Goal: Information Seeking & Learning: Check status

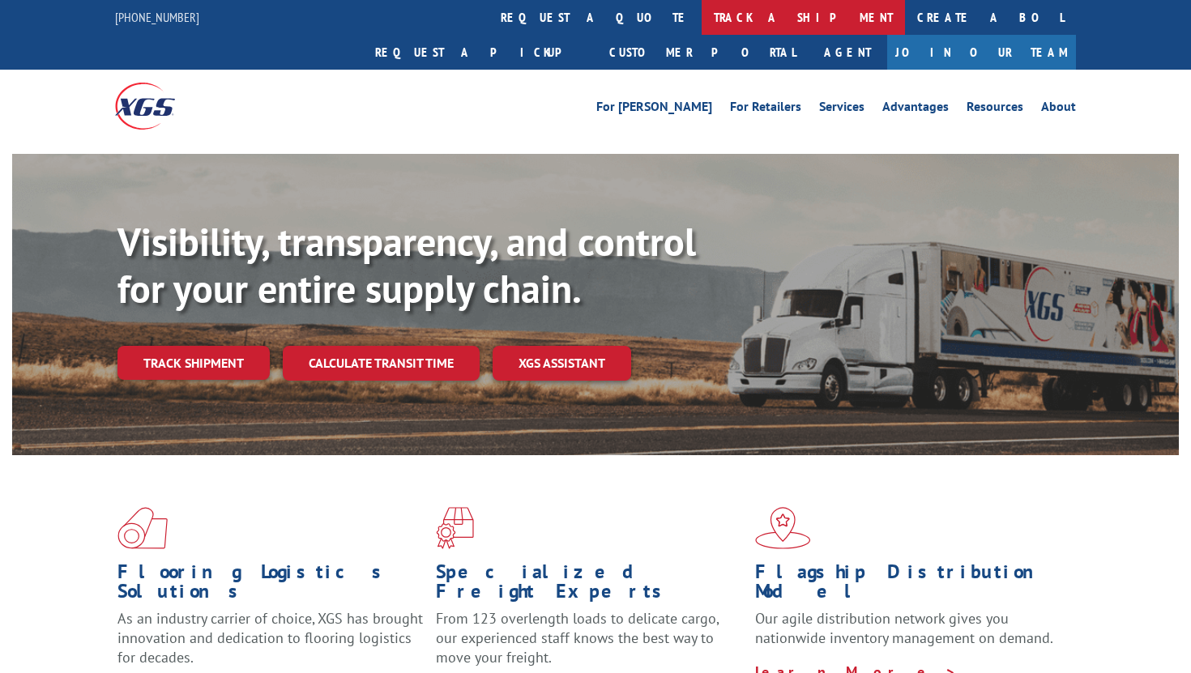
click at [701, 22] on link "track a shipment" at bounding box center [802, 17] width 203 height 35
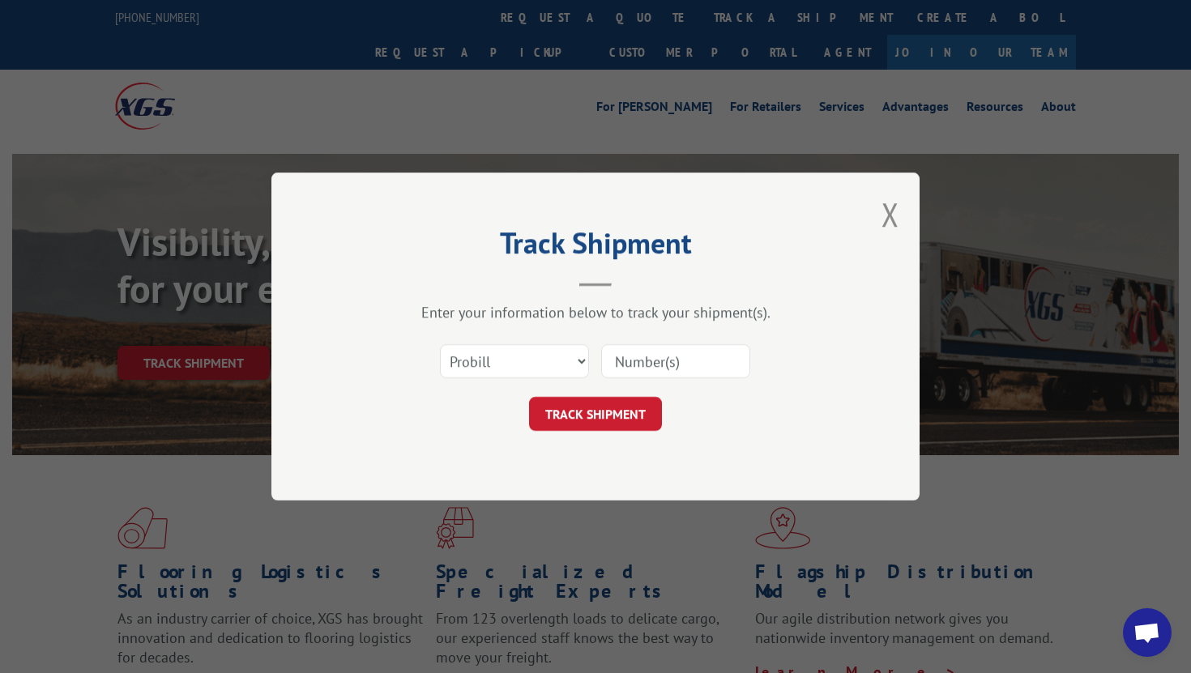
click at [648, 353] on input at bounding box center [675, 361] width 149 height 34
paste input "363268"
type input "363268"
click at [526, 364] on select "Select category... Probill BOL PO" at bounding box center [514, 361] width 149 height 34
drag, startPoint x: 564, startPoint y: 425, endPoint x: 557, endPoint y: 311, distance: 114.4
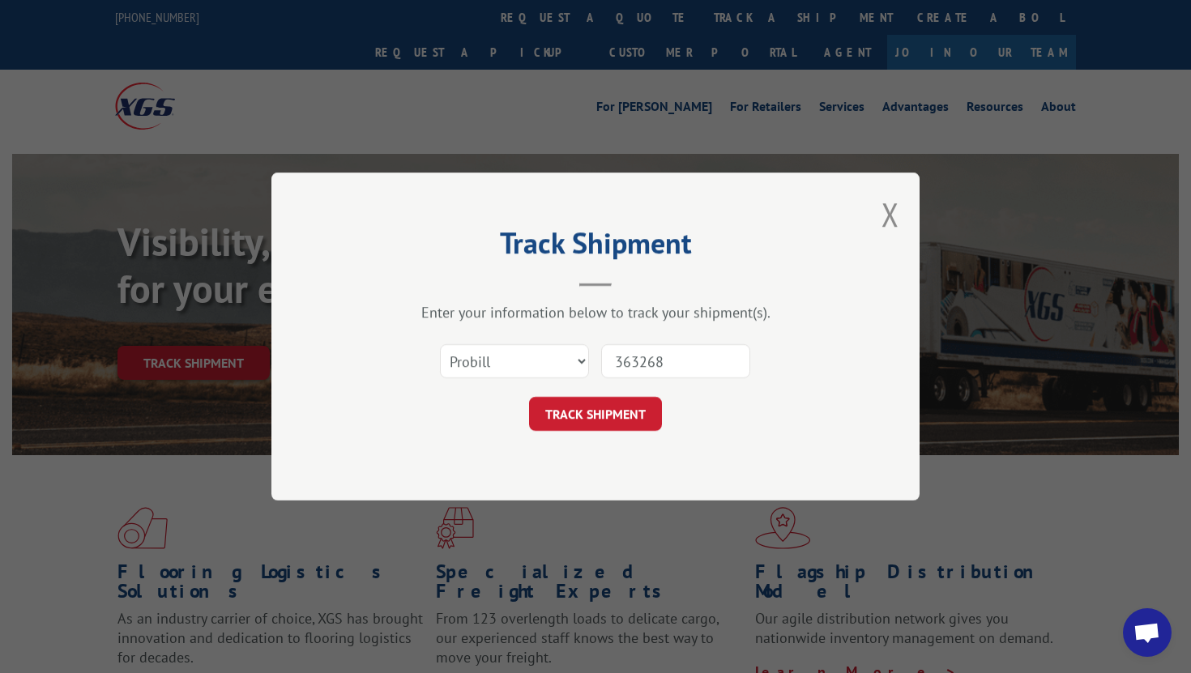
click at [557, 313] on div "Enter your information below to track your shipment(s). Select category... Prob…" at bounding box center [595, 367] width 486 height 128
click at [547, 348] on select "Select category... Probill BOL PO" at bounding box center [514, 361] width 149 height 34
select select "bol"
click at [440, 344] on select "Select category... Probill BOL PO" at bounding box center [514, 361] width 149 height 34
drag, startPoint x: 566, startPoint y: 401, endPoint x: 559, endPoint y: 275, distance: 125.7
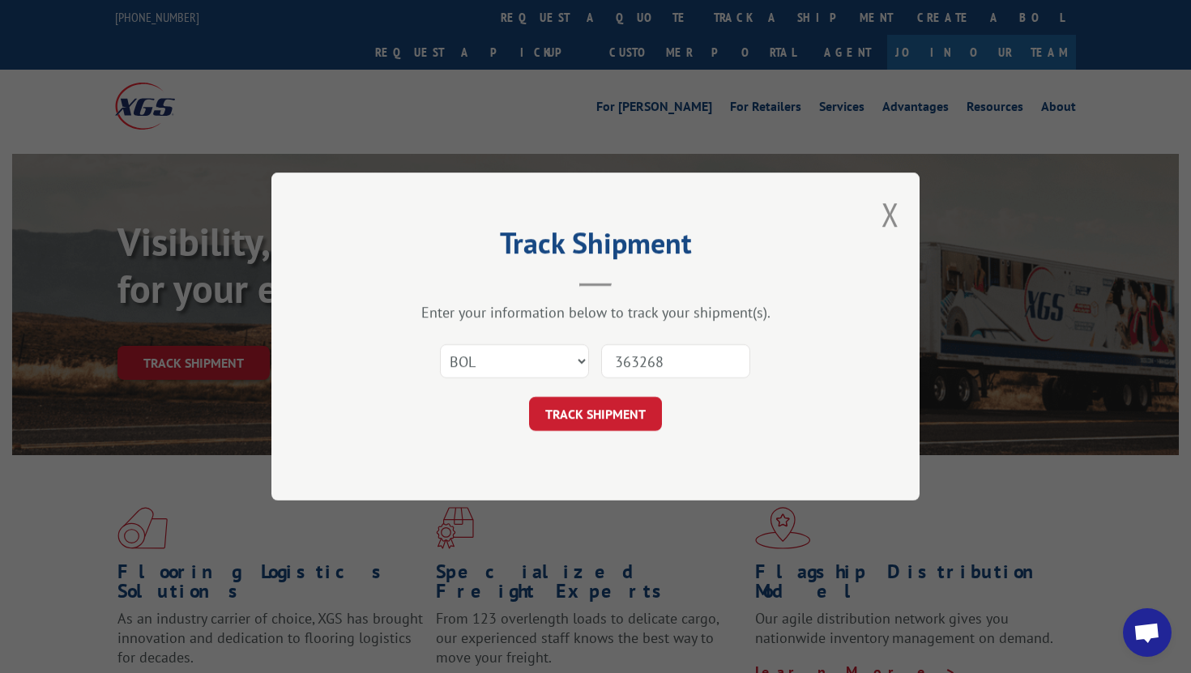
click at [559, 276] on div "Track Shipment Enter your information below to track your shipment(s). Select c…" at bounding box center [595, 337] width 648 height 328
click at [569, 417] on button "TRACK SHIPMENT" at bounding box center [595, 414] width 133 height 34
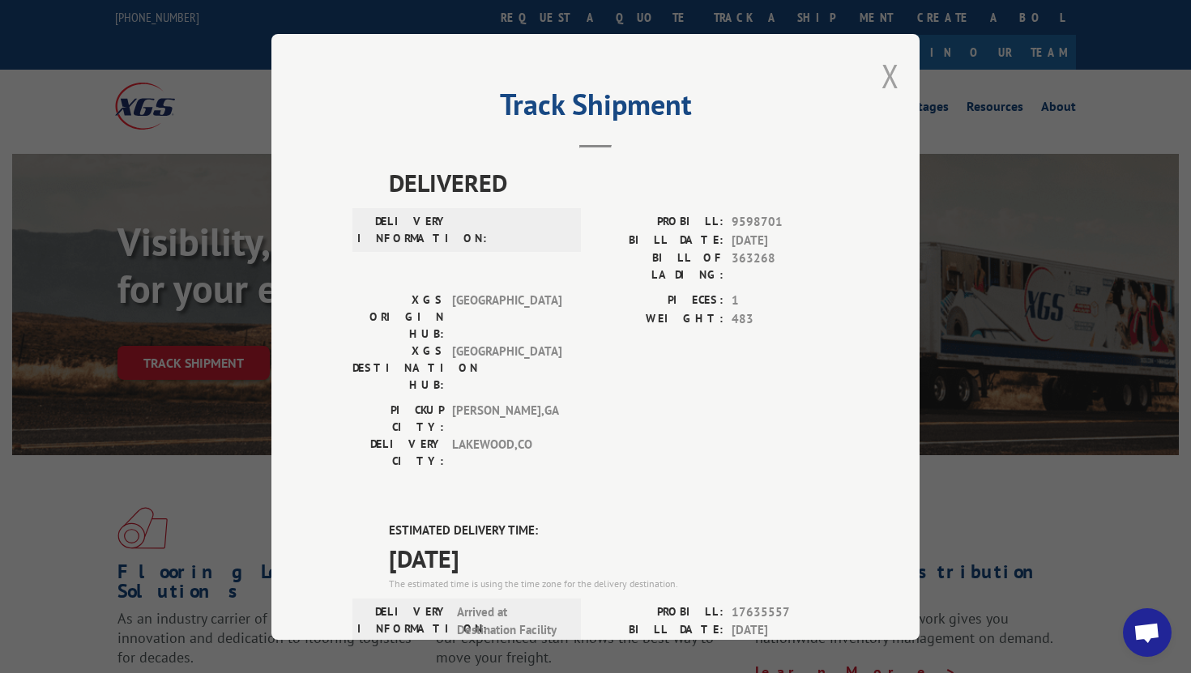
click at [884, 79] on button "Close modal" at bounding box center [890, 75] width 18 height 43
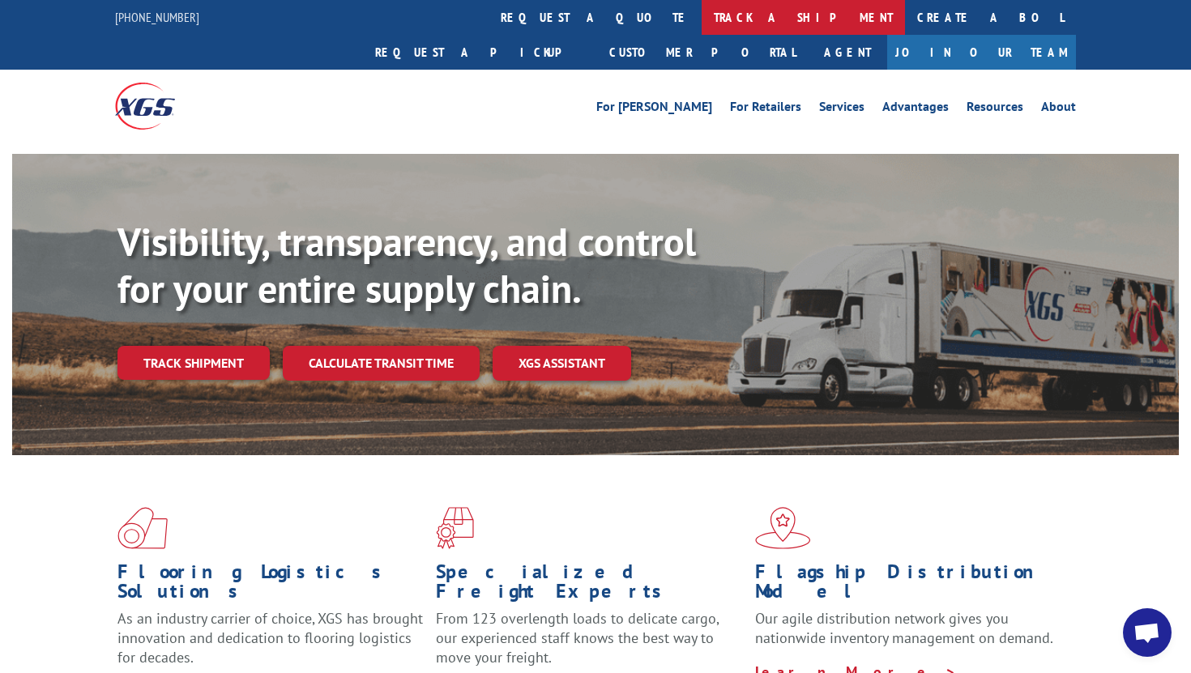
click at [701, 20] on link "track a shipment" at bounding box center [802, 17] width 203 height 35
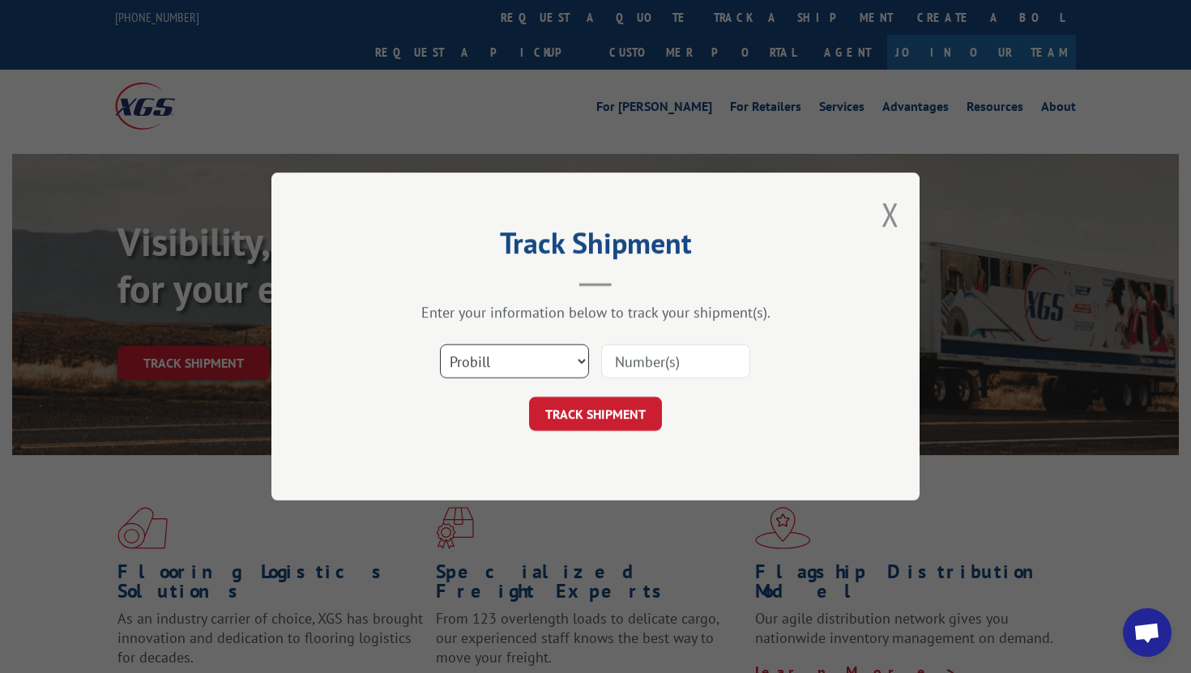
click at [558, 361] on select "Select category... Probill BOL PO" at bounding box center [514, 361] width 149 height 34
select select "bol"
click at [440, 344] on select "Select category... Probill BOL PO" at bounding box center [514, 361] width 149 height 34
click at [658, 361] on input at bounding box center [675, 361] width 149 height 34
type input "V"
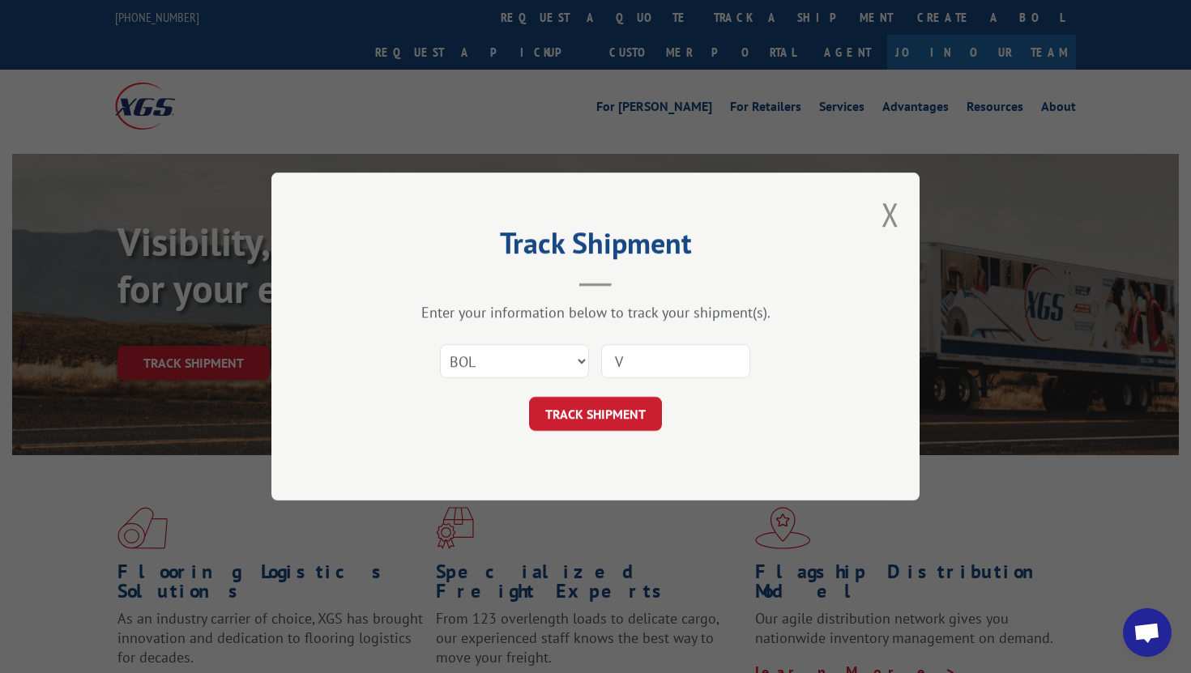
click button "TRACK SHIPMENT" at bounding box center [595, 414] width 133 height 34
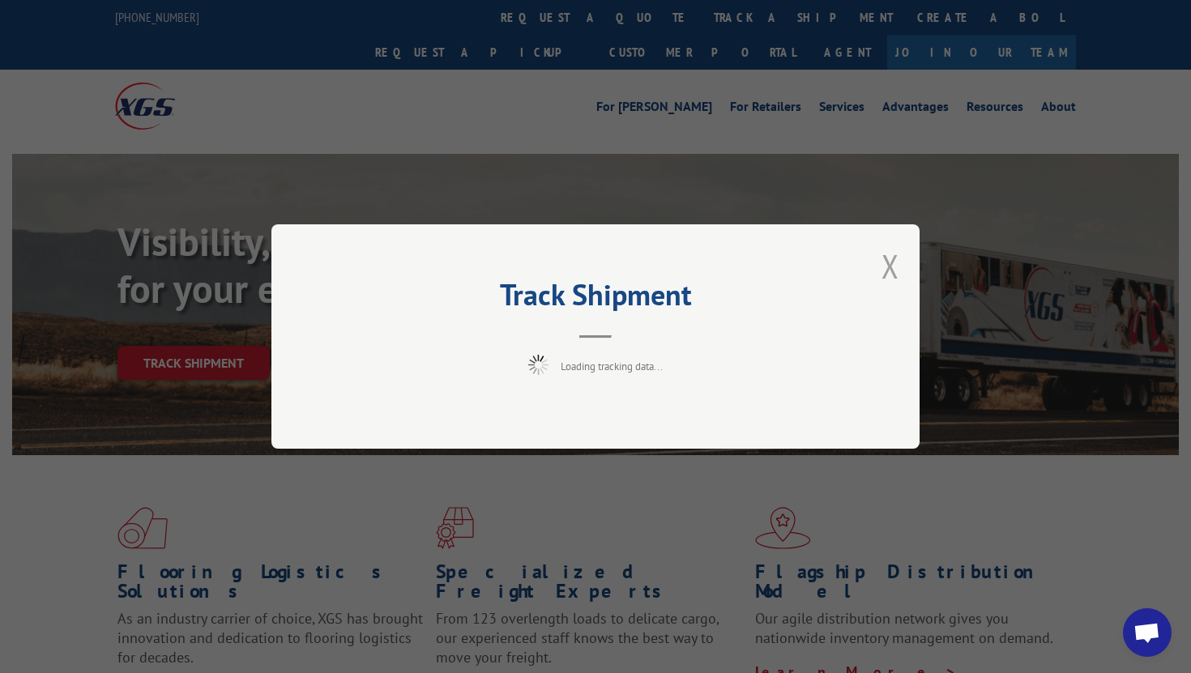
click at [897, 255] on button "Close modal" at bounding box center [890, 266] width 18 height 43
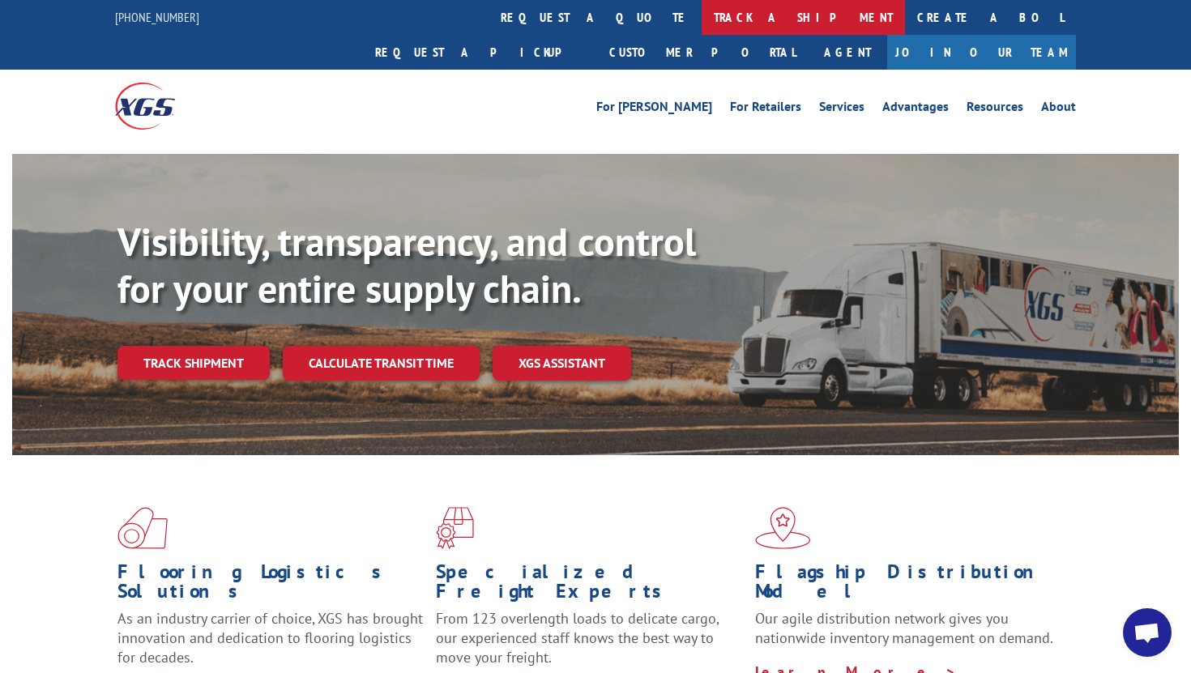
click at [701, 22] on link "track a shipment" at bounding box center [802, 17] width 203 height 35
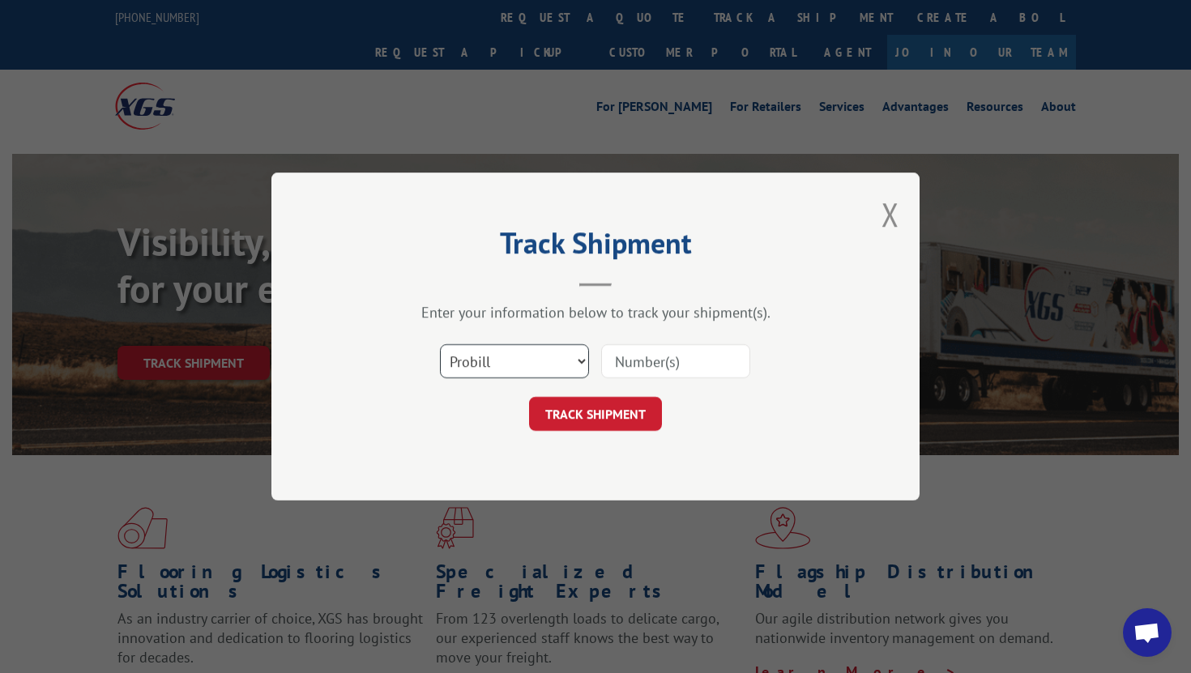
click at [573, 354] on select "Select category... Probill BOL PO" at bounding box center [514, 361] width 149 height 34
select select "bol"
click at [440, 344] on select "Select category... Probill BOL PO" at bounding box center [514, 361] width 149 height 34
click at [637, 365] on input at bounding box center [675, 361] width 149 height 34
paste input "816264"
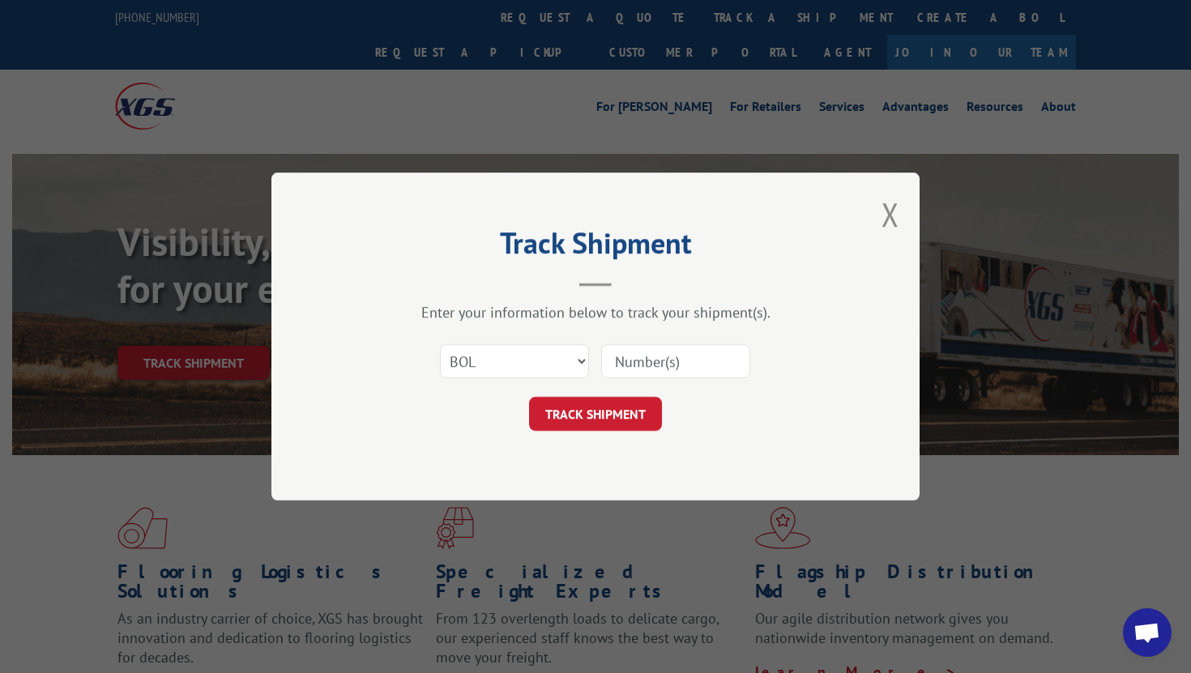
type input "816264"
click button "TRACK SHIPMENT" at bounding box center [595, 414] width 133 height 34
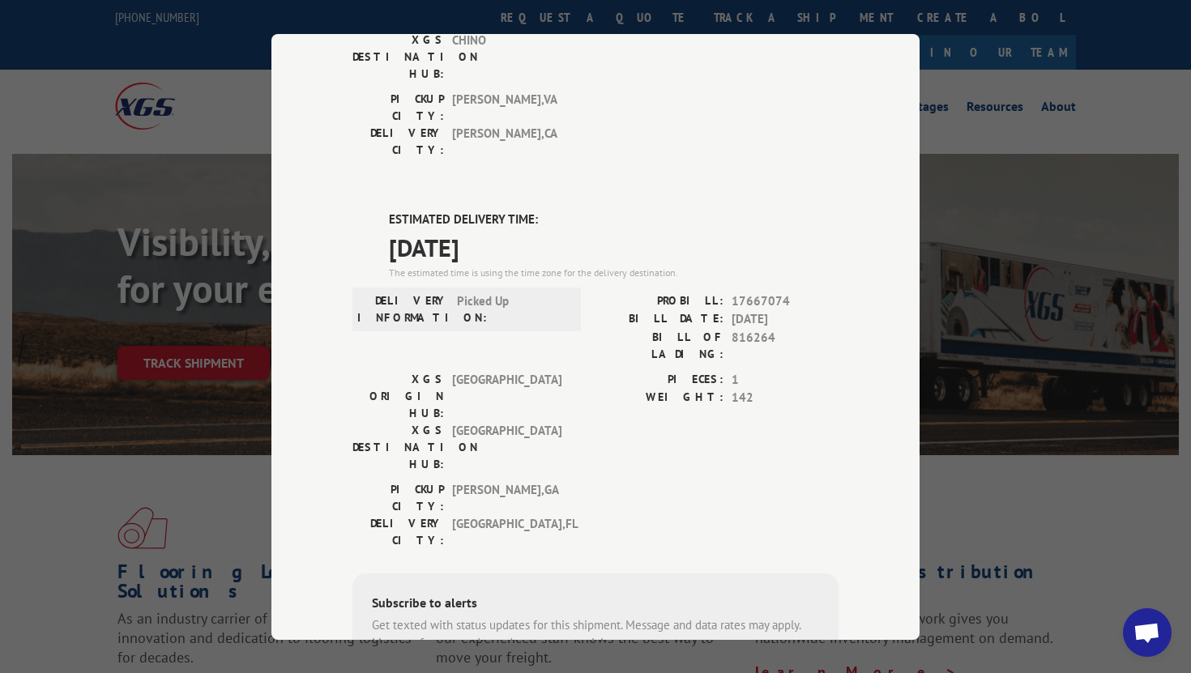
scroll to position [266, 0]
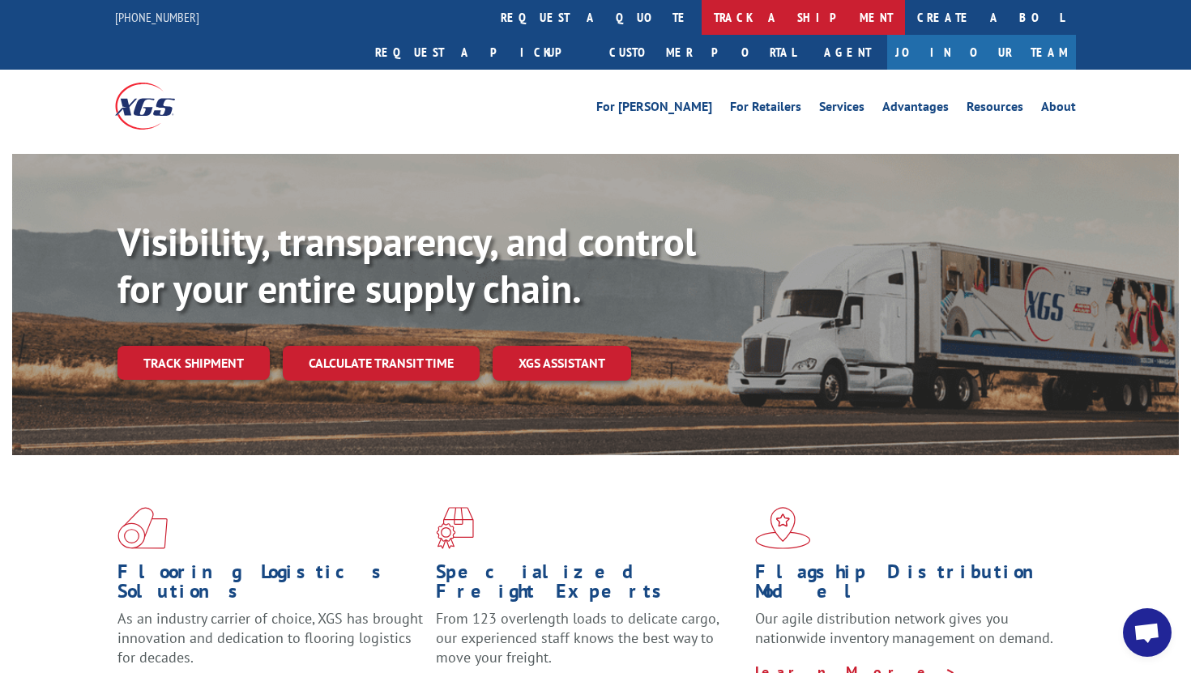
click at [701, 25] on link "track a shipment" at bounding box center [802, 17] width 203 height 35
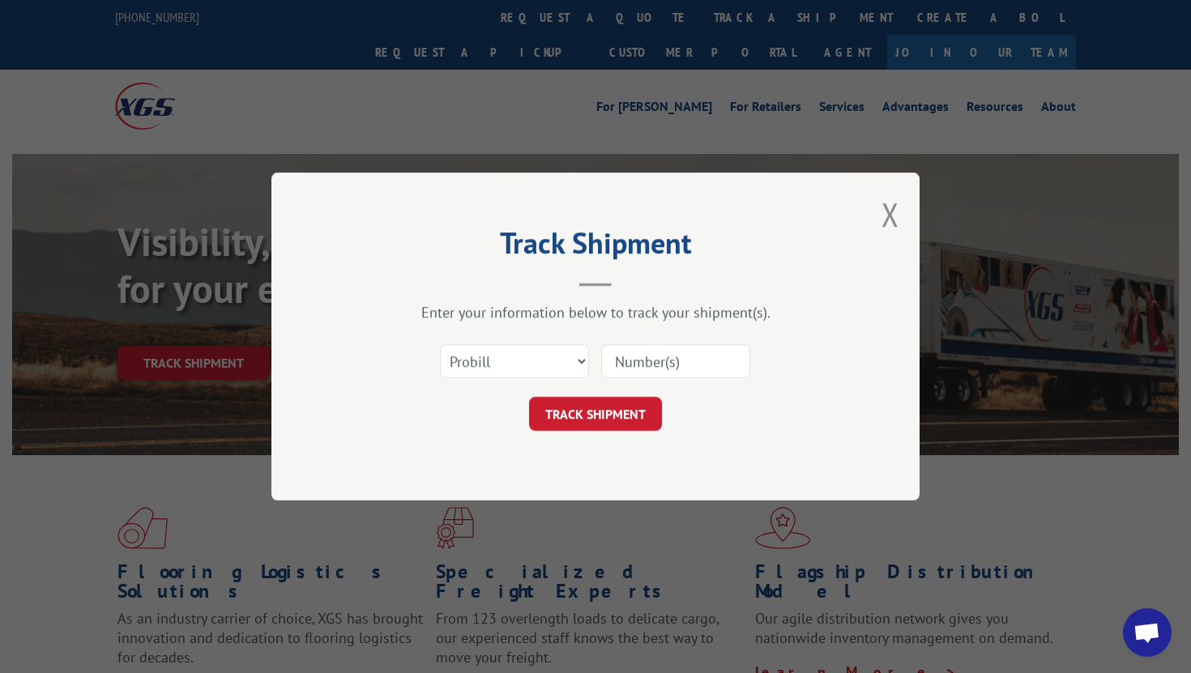
click at [665, 361] on input at bounding box center [675, 361] width 149 height 34
paste input "17667002"
type input "17667002"
click button "TRACK SHIPMENT" at bounding box center [595, 414] width 133 height 34
